Goal: Find specific page/section

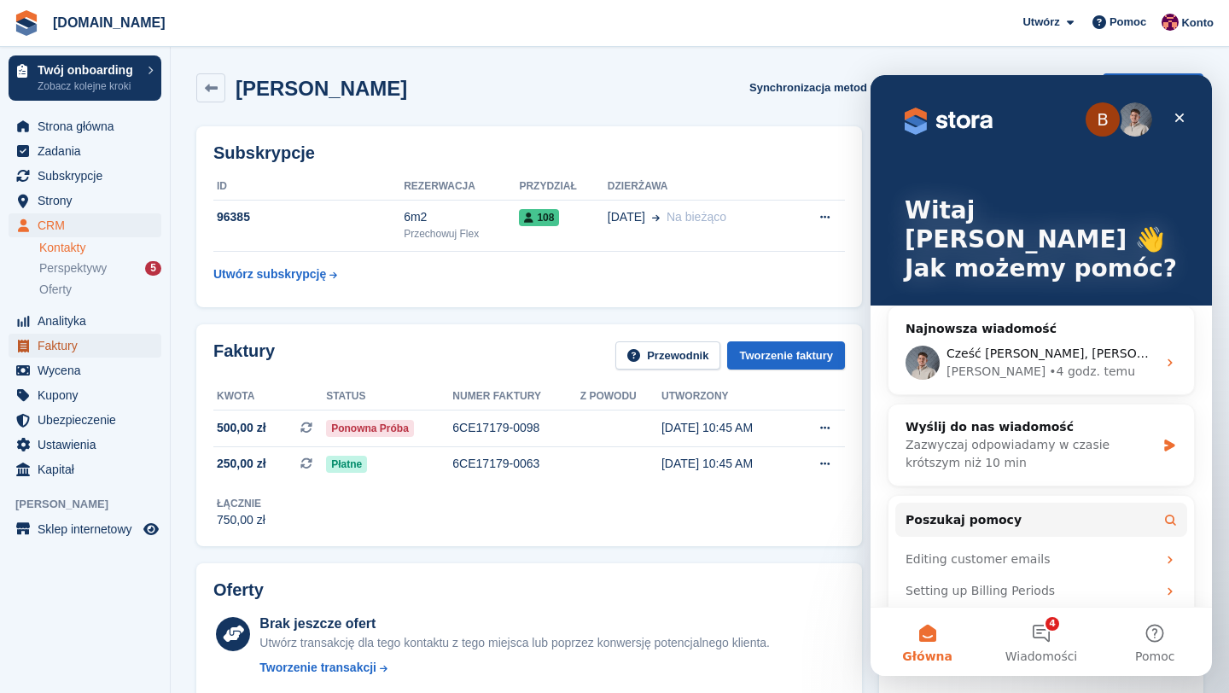
click at [72, 345] on span "Faktury" at bounding box center [89, 346] width 102 height 24
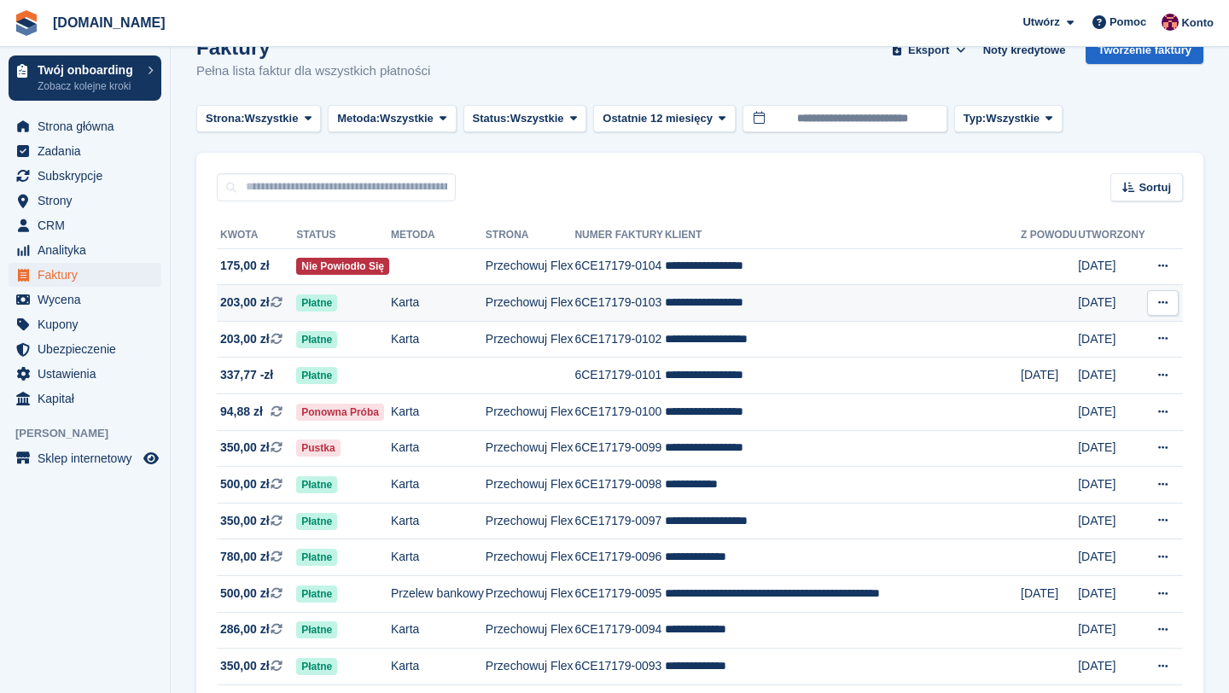
scroll to position [43, 0]
